Goal: Task Accomplishment & Management: Use online tool/utility

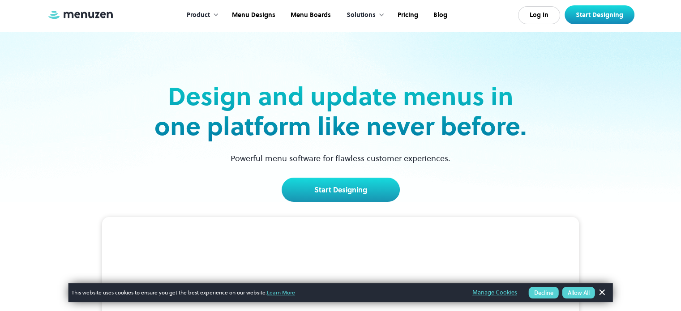
click at [578, 293] on button "Allow All" at bounding box center [578, 293] width 33 height 12
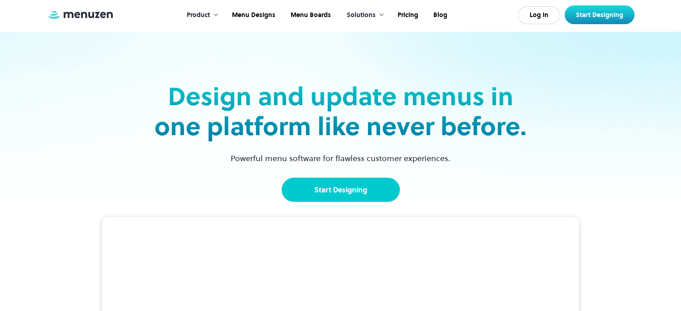
click at [372, 189] on link "Start Designing" at bounding box center [341, 190] width 118 height 24
click at [369, 190] on link "Start Designing" at bounding box center [341, 190] width 118 height 24
